Goal: Check status: Check status

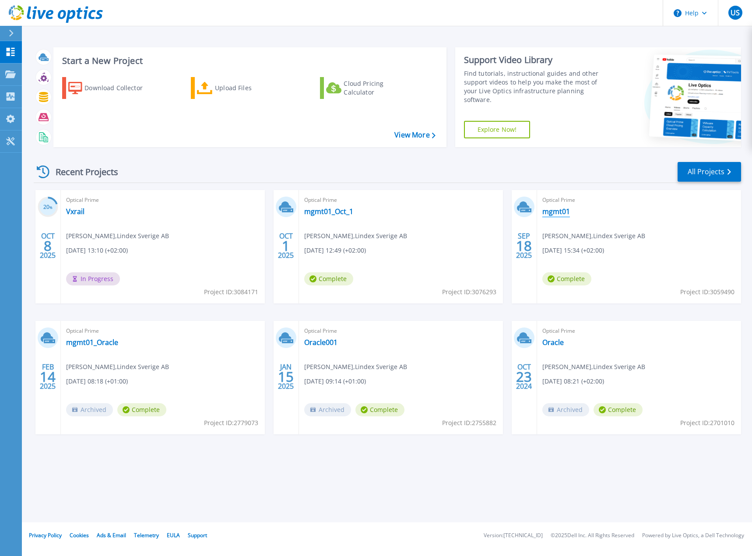
click at [560, 212] on link "mgmt01" at bounding box center [556, 211] width 28 height 9
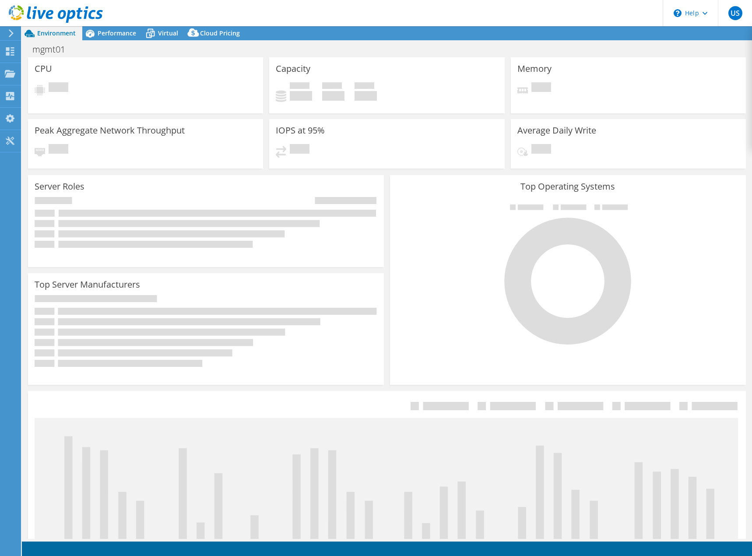
select select "USD"
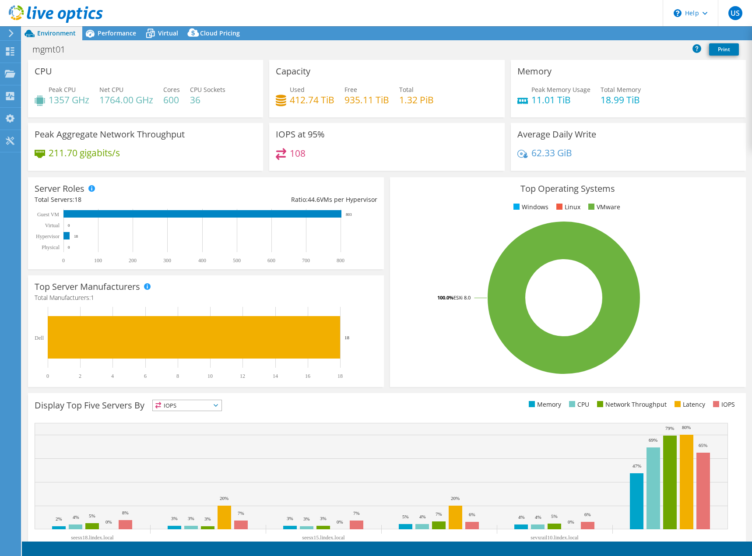
select select "EUFrankfurt"
select select "SEK"
click at [113, 32] on span "Performance" at bounding box center [117, 33] width 39 height 8
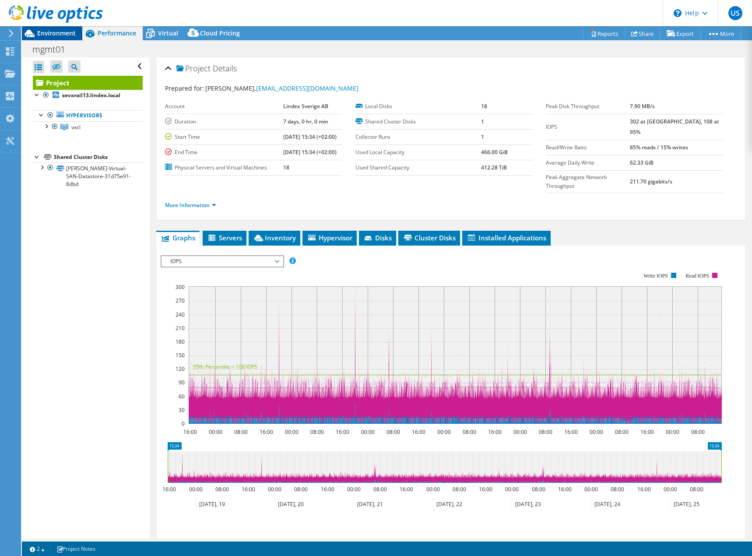
click at [56, 34] on span "Environment" at bounding box center [56, 33] width 39 height 8
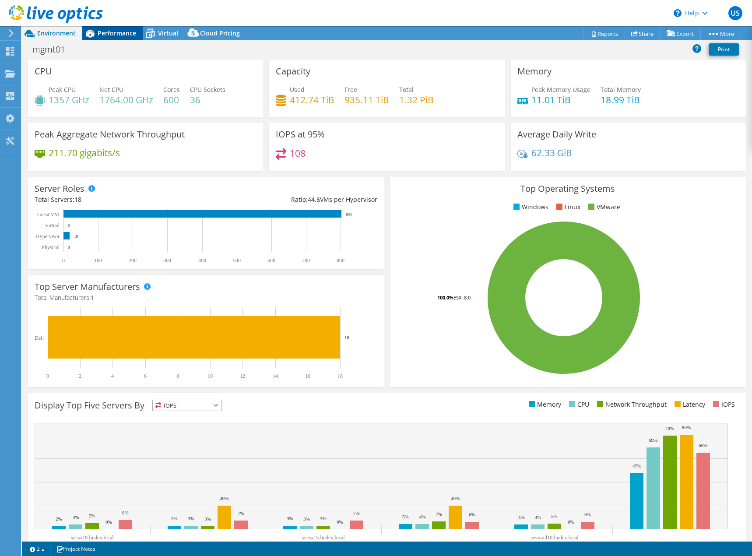
click at [121, 34] on span "Performance" at bounding box center [117, 33] width 39 height 8
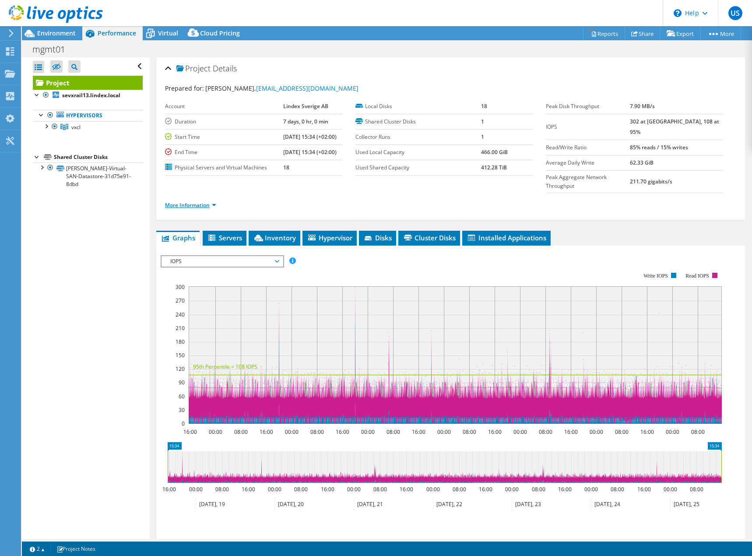
click at [214, 201] on link "More Information" at bounding box center [190, 204] width 51 height 7
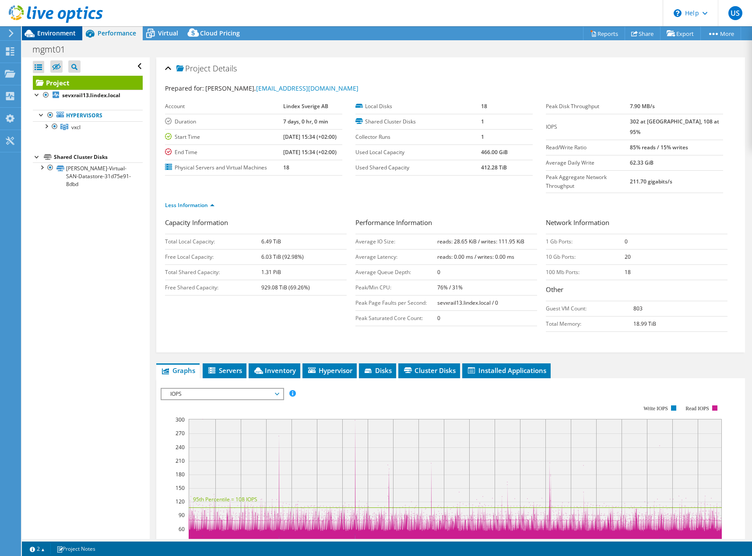
click at [58, 29] on span "Environment" at bounding box center [56, 33] width 39 height 8
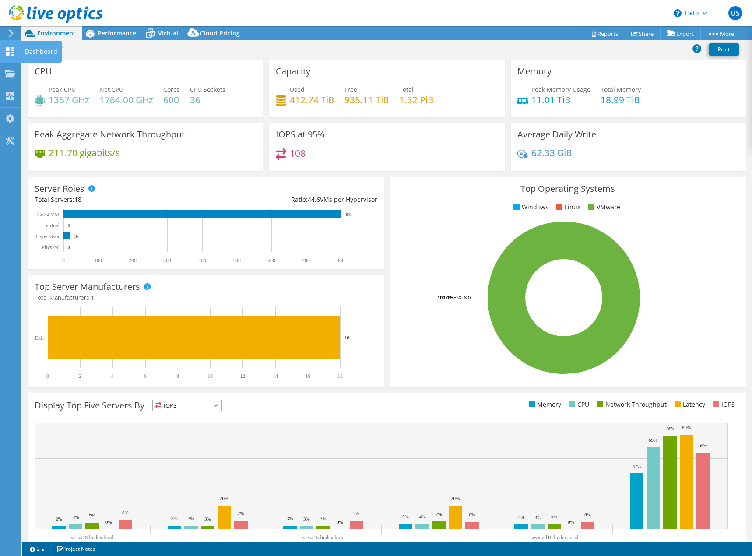
click at [10, 49] on icon at bounding box center [10, 51] width 11 height 8
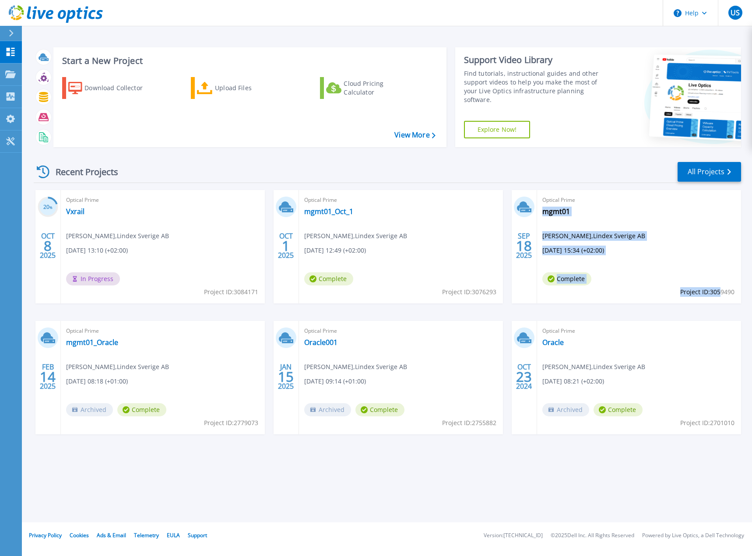
drag, startPoint x: 735, startPoint y: 293, endPoint x: 721, endPoint y: 291, distance: 13.6
click at [719, 291] on div "Optical Prime mgmt01 [PERSON_NAME] , Lindex Sverige AB [DATE] 15:34 (+02:00) Co…" at bounding box center [639, 246] width 204 height 113
click at [721, 291] on span "Project ID: 3059490" at bounding box center [707, 292] width 54 height 10
click at [723, 291] on span "Project ID: 3059490" at bounding box center [707, 292] width 54 height 10
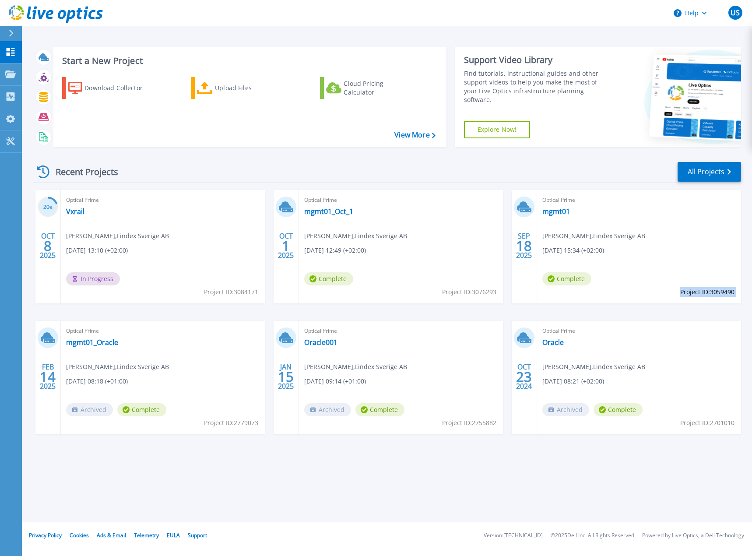
click at [723, 291] on span "Project ID: 3059490" at bounding box center [707, 292] width 54 height 10
copy div "Project ID: 3059490"
